Goal: Check status: Check status

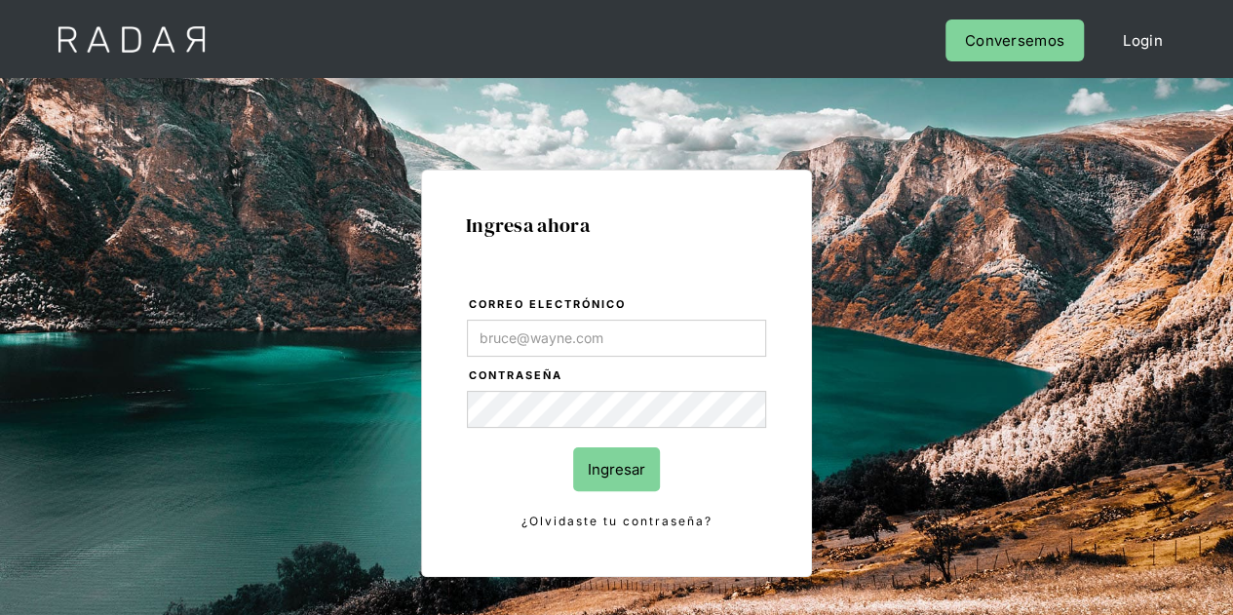
type input "[PERSON_NAME][EMAIL_ADDRESS][DOMAIN_NAME]"
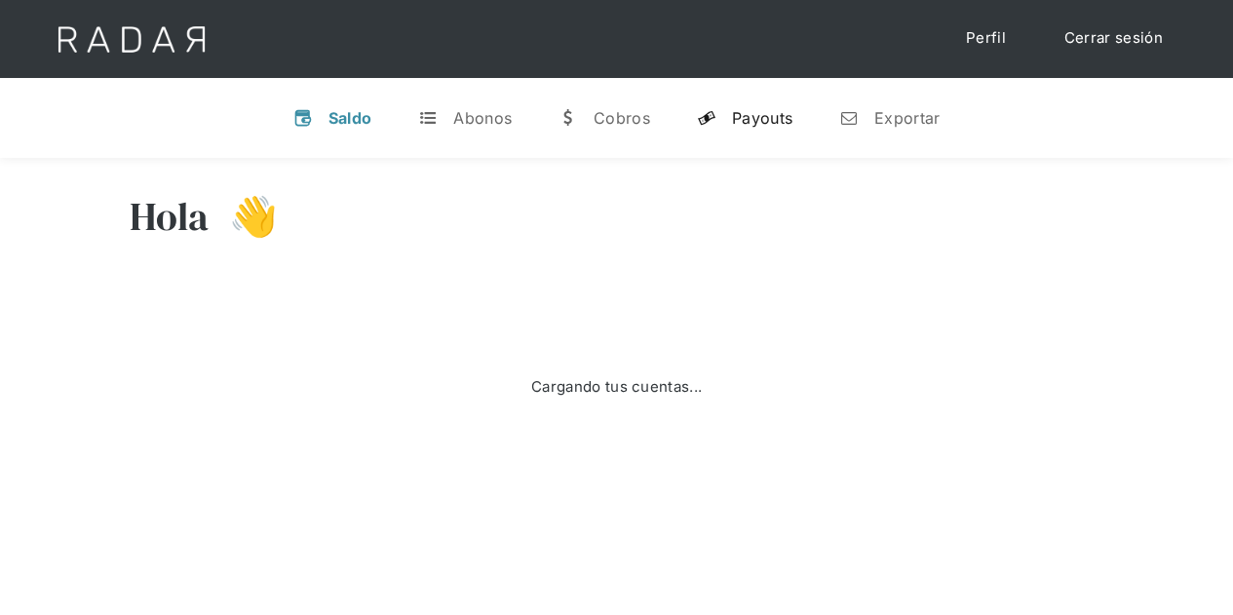
click at [763, 112] on div "Payouts" at bounding box center [762, 118] width 60 height 20
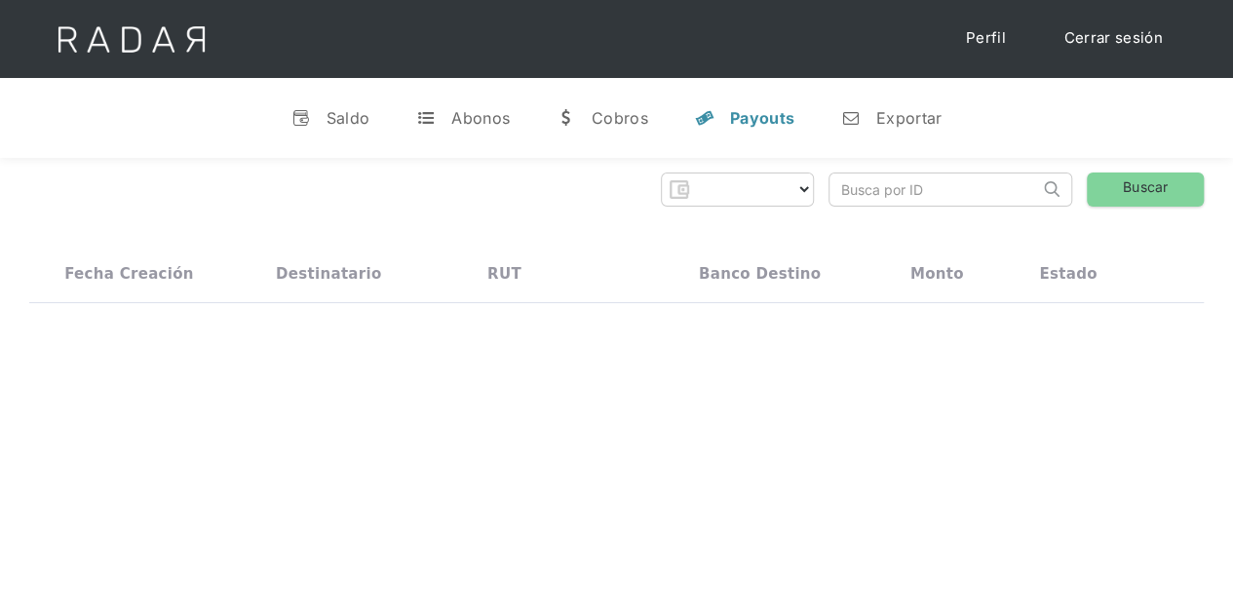
select select "prontopaga"
click at [755, 116] on div "Payouts" at bounding box center [762, 118] width 64 height 20
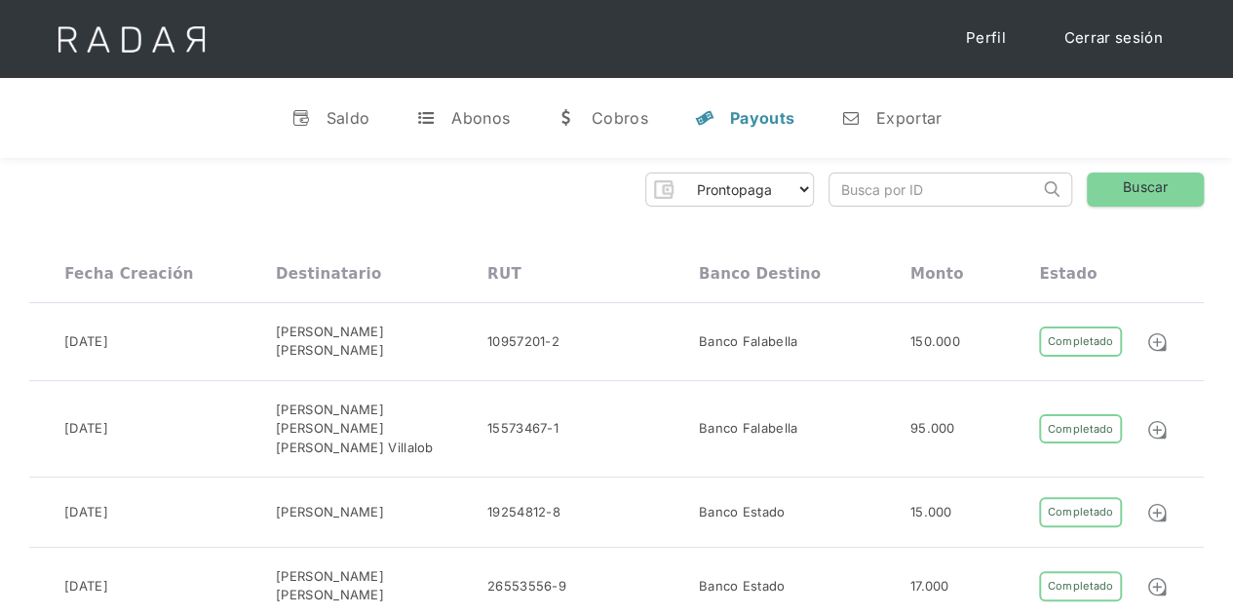
click at [882, 192] on input "search" at bounding box center [935, 190] width 210 height 32
paste input "535a5312-46eb-431f-83f6-a2dd04fba079"
click at [1193, 182] on link "Buscar" at bounding box center [1145, 190] width 117 height 34
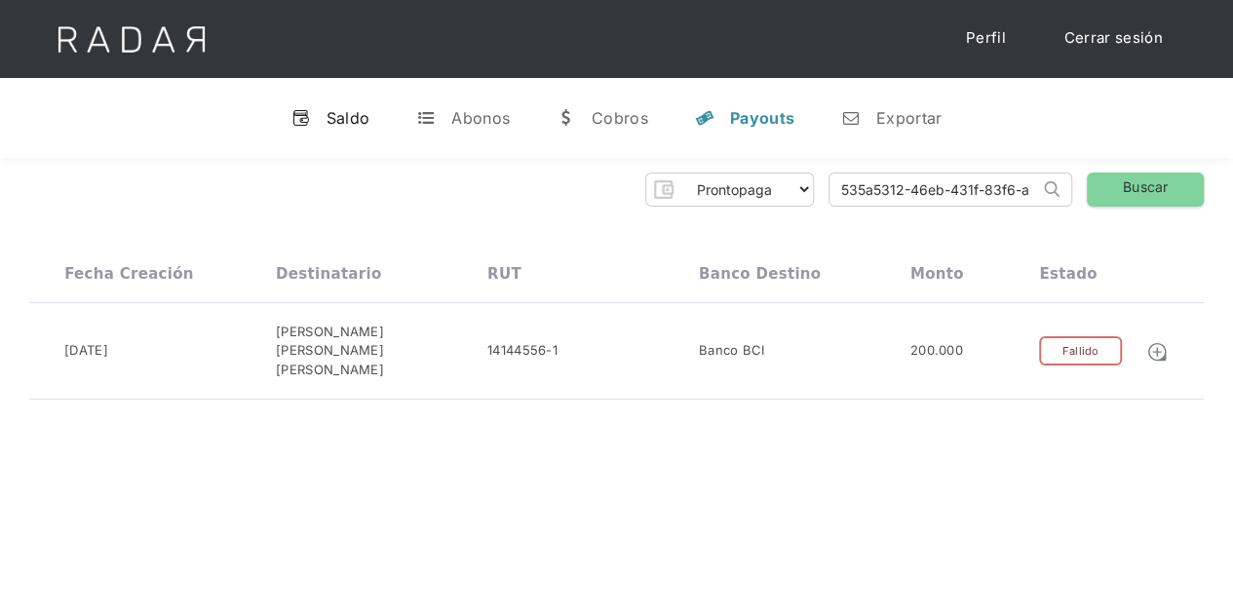
click at [356, 114] on div "Saldo" at bounding box center [349, 118] width 44 height 20
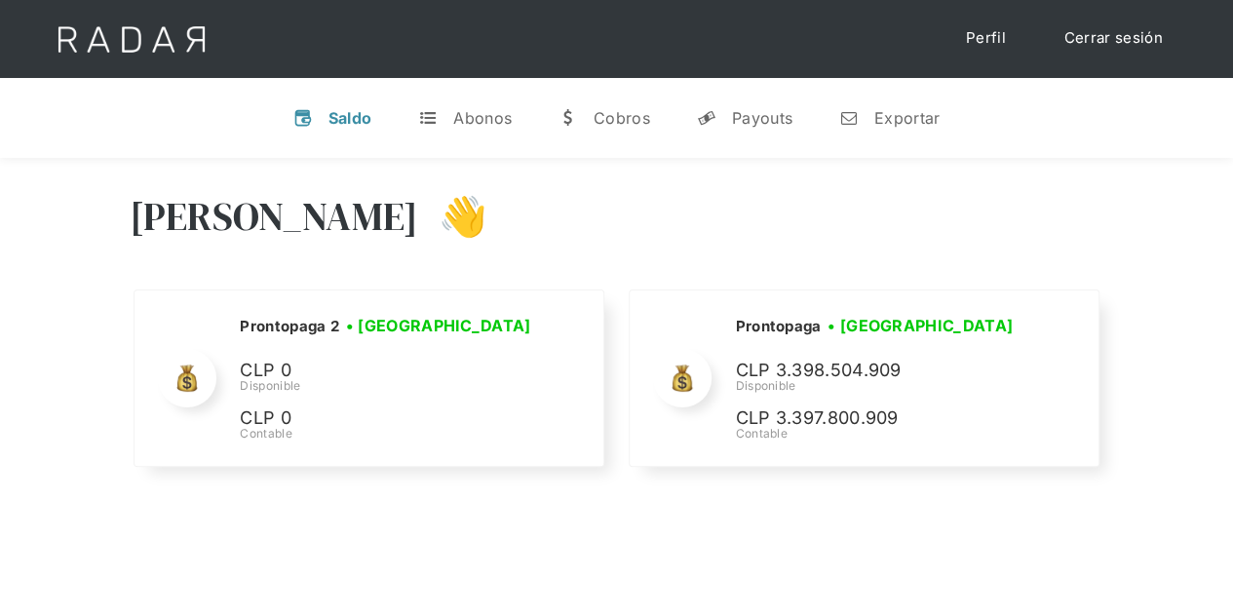
click at [1193, 275] on div "Hola Evans 👋 Cargando tus cuentas... Nombre de la empresa • Conectada • Descone…" at bounding box center [616, 332] width 1233 height 349
click at [773, 106] on link "y Payouts" at bounding box center [745, 118] width 127 height 51
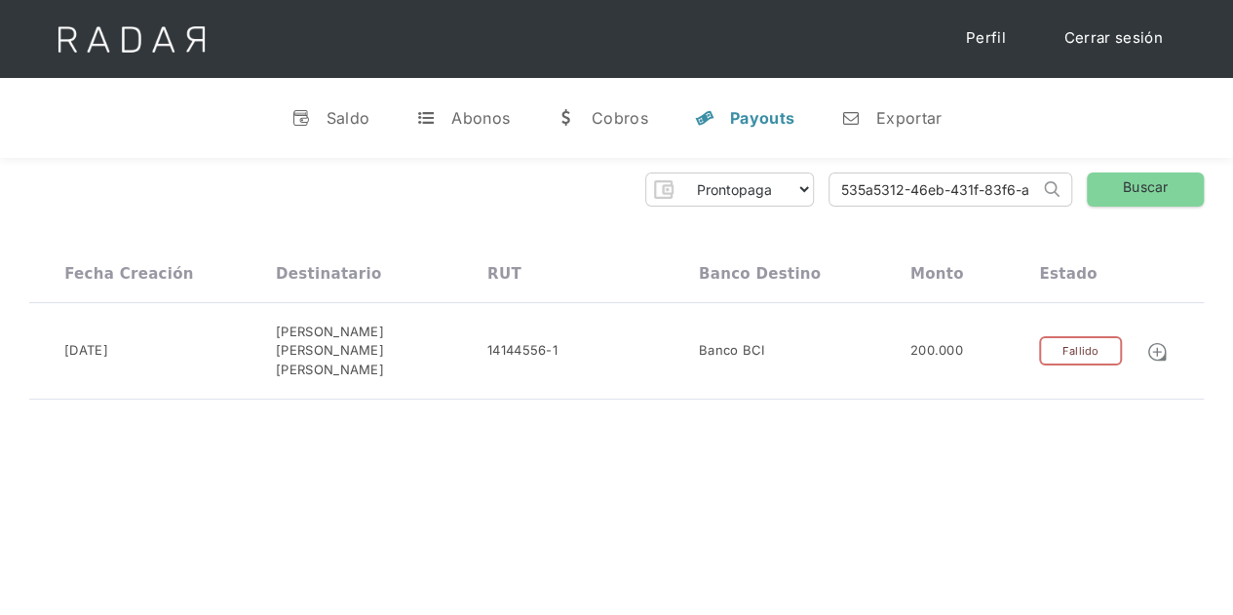
click at [1026, 186] on input "535a5312-46eb-431f-83f6-a2dd04fba079" at bounding box center [935, 190] width 210 height 32
drag, startPoint x: 841, startPoint y: 184, endPoint x: 1110, endPoint y: 184, distance: 269.1
click at [1110, 184] on div "Prontopaga Prontopaga 2 Thank you! Your submission has been received! Oops! Som…" at bounding box center [616, 190] width 1175 height 34
paste input "67aa74cf-c0ba-4a6e-9d35-3ba59b55b271"
type input "67aa74cf-c0ba-4a6e-9d35-3ba59b55b271"
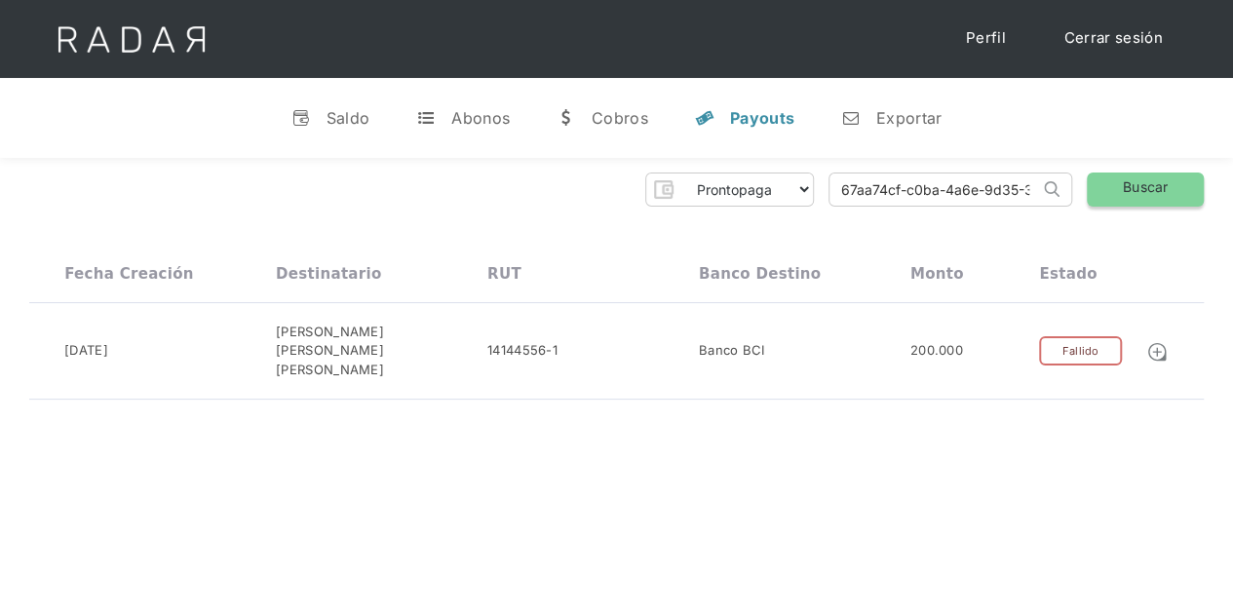
click at [1140, 186] on link "Buscar" at bounding box center [1145, 190] width 117 height 34
